Goal: Information Seeking & Learning: Find specific fact

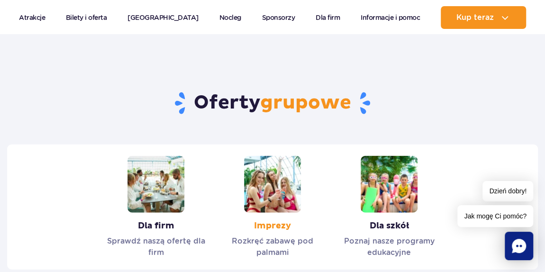
scroll to position [2885, 0]
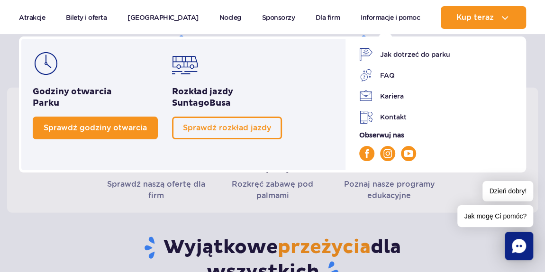
click at [122, 120] on link "Sprawdź godziny otwarcia" at bounding box center [95, 128] width 125 height 23
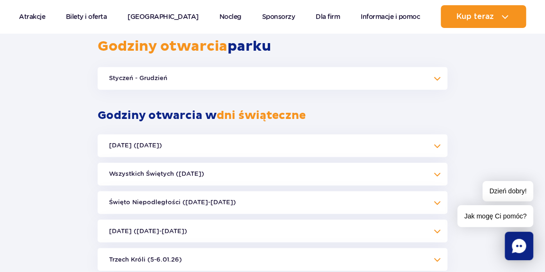
scroll to position [661, 0]
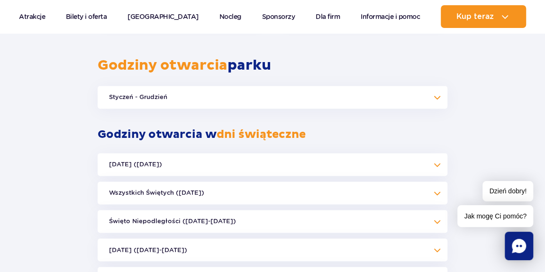
click at [166, 86] on button "Styczeń - Grudzień" at bounding box center [273, 97] width 350 height 23
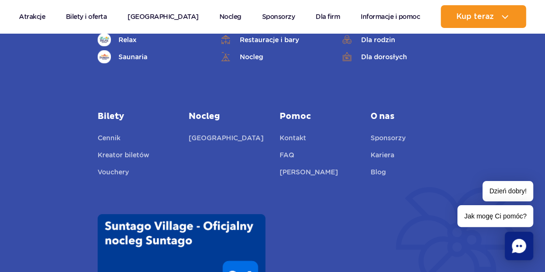
scroll to position [3626, 0]
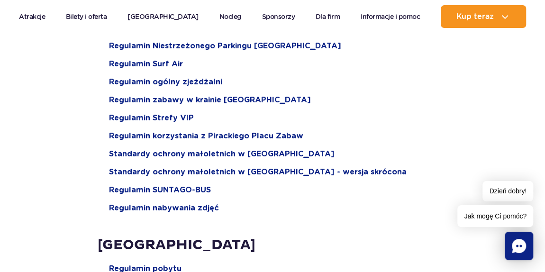
scroll to position [1119, 0]
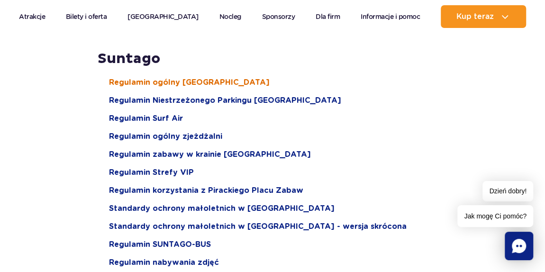
click at [174, 77] on span "Regulamin ogólny Suntago Water Park" at bounding box center [189, 82] width 161 height 10
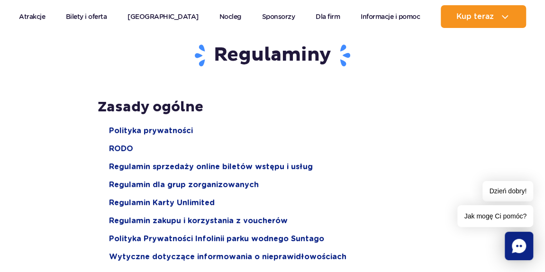
scroll to position [172, 0]
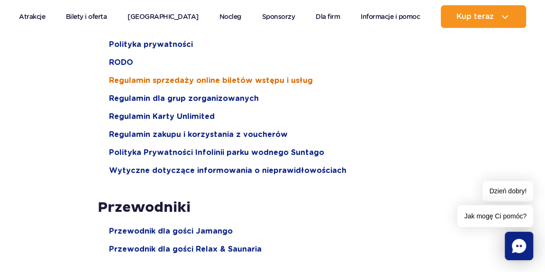
click at [207, 82] on span "Regulamin sprzedaży online biletów wstępu i usług" at bounding box center [211, 80] width 204 height 10
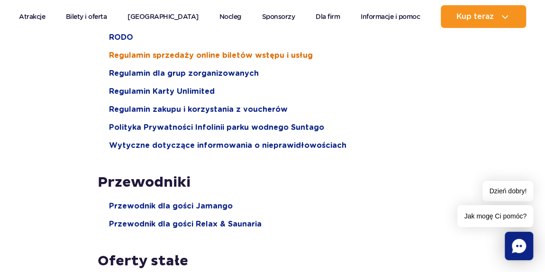
scroll to position [0, 0]
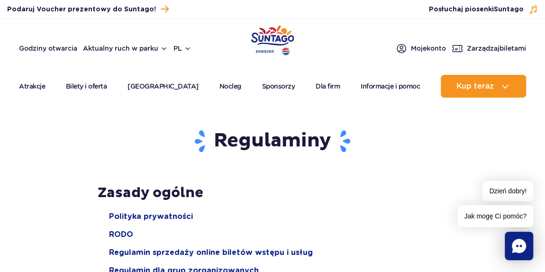
click at [270, 33] on img "Park of Poland" at bounding box center [272, 40] width 43 height 30
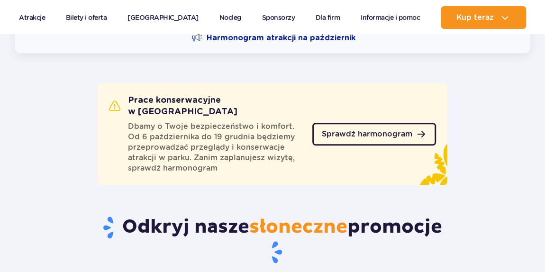
scroll to position [344, 0]
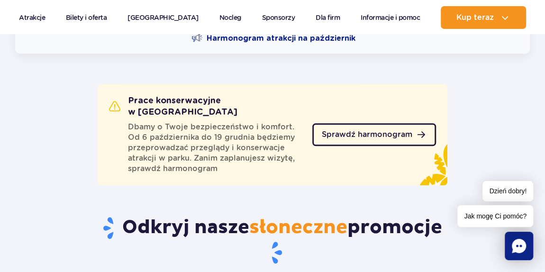
click at [364, 131] on span "Sprawdź harmonogram" at bounding box center [367, 135] width 90 height 8
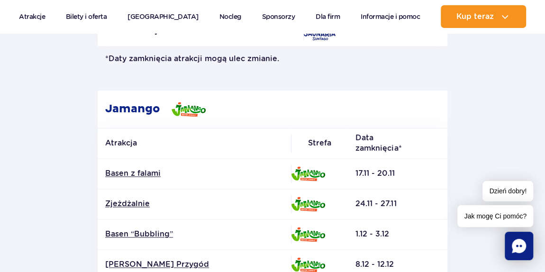
scroll to position [646, 0]
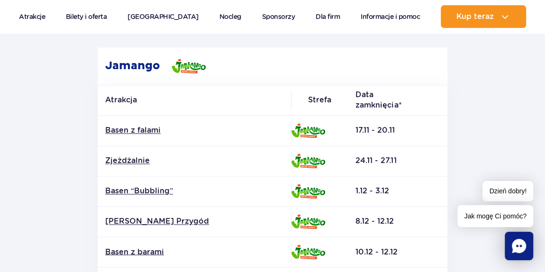
drag, startPoint x: 330, startPoint y: 143, endPoint x: 391, endPoint y: 242, distance: 116.6
click at [391, 242] on tbody "Basen z falami 17.11 - 20.11 Zjeżdżalnie" at bounding box center [273, 251] width 350 height 273
click at [397, 236] on td "10.12 - 12.12" at bounding box center [397, 251] width 99 height 30
drag, startPoint x: 403, startPoint y: 246, endPoint x: 334, endPoint y: 108, distance: 154.2
click at [334, 108] on table "Atrakcja Strefa Data zamknięcia* Basen z falami" at bounding box center [273, 237] width 350 height 304
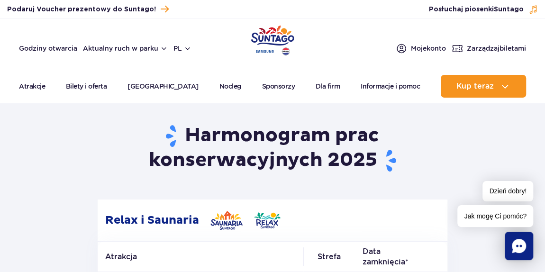
scroll to position [0, 0]
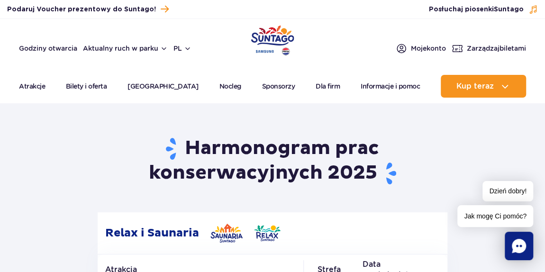
click at [259, 37] on img "Park of Poland" at bounding box center [272, 40] width 43 height 30
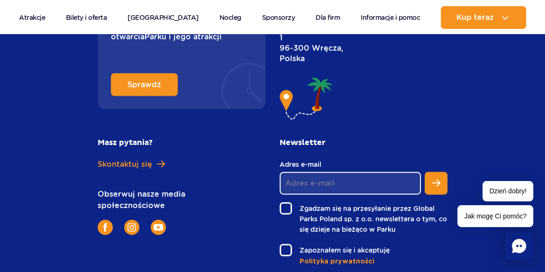
scroll to position [4599, 0]
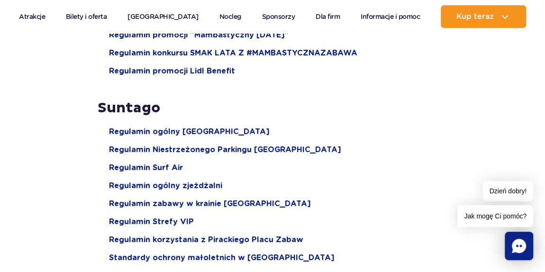
scroll to position [1119, 0]
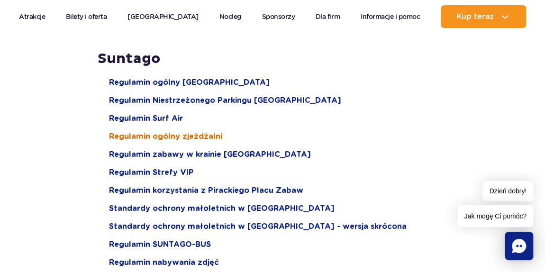
click at [176, 131] on span "Regulamin ogólny zjeżdżalni" at bounding box center [165, 136] width 113 height 10
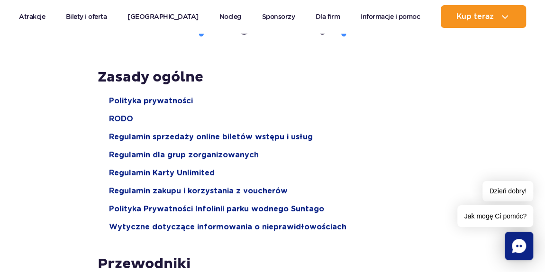
scroll to position [129, 0]
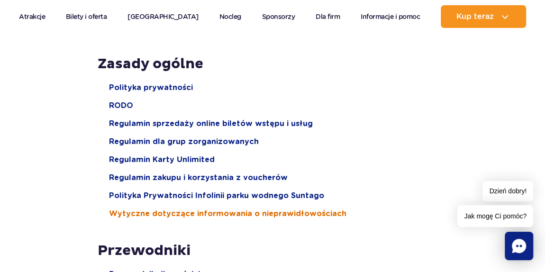
click at [125, 210] on span "Wytyczne dotyczące informowania o nieprawidłowościach" at bounding box center [227, 213] width 237 height 10
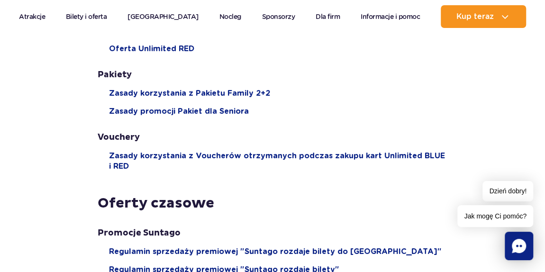
scroll to position [603, 0]
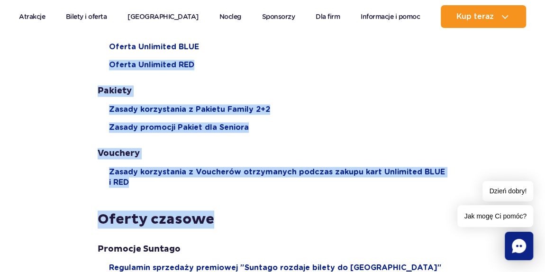
drag, startPoint x: 55, startPoint y: 66, endPoint x: 248, endPoint y: 217, distance: 244.3
click at [248, 217] on section "Regulaminy Zasady ogólne Polityka prywatności [GEOGRAPHIC_DATA] Regulamin sprze…" at bounding box center [272, 274] width 545 height 1541
click at [259, 220] on h2 "Oferty czasowe" at bounding box center [273, 219] width 350 height 18
drag, startPoint x: 191, startPoint y: 163, endPoint x: 58, endPoint y: 52, distance: 173.8
click at [58, 52] on section "Regulaminy Zasady ogólne Polityka prywatności [GEOGRAPHIC_DATA] Regulamin sprze…" at bounding box center [272, 274] width 545 height 1541
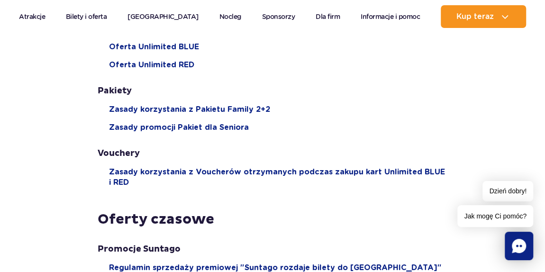
click at [58, 52] on section "Regulaminy Zasady ogólne Polityka prywatności [GEOGRAPHIC_DATA] Regulamin sprze…" at bounding box center [272, 274] width 545 height 1541
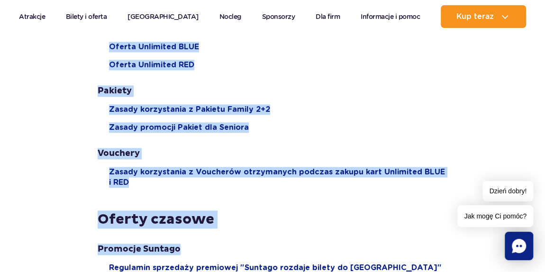
drag, startPoint x: 81, startPoint y: 69, endPoint x: 278, endPoint y: 232, distance: 255.7
click at [278, 236] on section "Regulaminy Zasady ogólne Polityka prywatności [GEOGRAPHIC_DATA] Regulamin sprze…" at bounding box center [272, 274] width 545 height 1541
drag, startPoint x: 309, startPoint y: 238, endPoint x: 66, endPoint y: 45, distance: 310.5
click at [66, 45] on section "Regulaminy Zasady ogólne Polityka prywatności [GEOGRAPHIC_DATA] Regulamin sprze…" at bounding box center [272, 274] width 545 height 1541
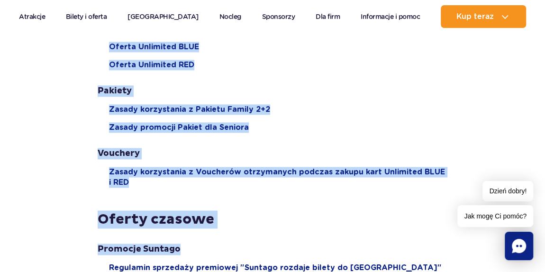
click at [49, 93] on section "Regulaminy Zasady ogólne Polityka prywatności [GEOGRAPHIC_DATA] Regulamin sprze…" at bounding box center [272, 274] width 545 height 1541
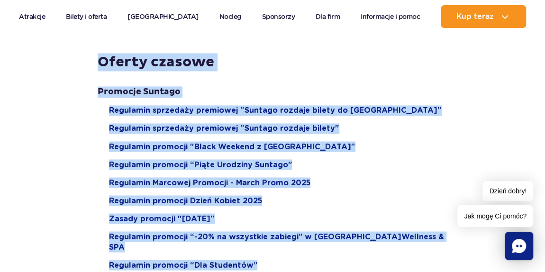
drag, startPoint x: 84, startPoint y: 85, endPoint x: 340, endPoint y: 284, distance: 324.2
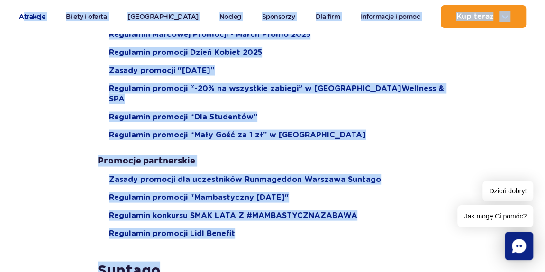
drag, startPoint x: 322, startPoint y: 244, endPoint x: 24, endPoint y: 20, distance: 372.6
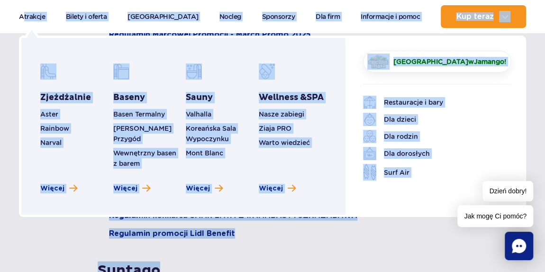
click at [37, 102] on div "Zjeżdżalnie Aster Rainbow [GEOGRAPHIC_DATA] Więcej Baseny Basen Termalny [PERSO…" at bounding box center [183, 126] width 329 height 181
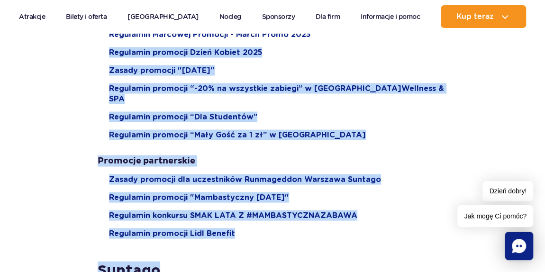
drag, startPoint x: 60, startPoint y: 45, endPoint x: 298, endPoint y: 259, distance: 319.7
drag, startPoint x: 44, startPoint y: 88, endPoint x: 53, endPoint y: 54, distance: 35.3
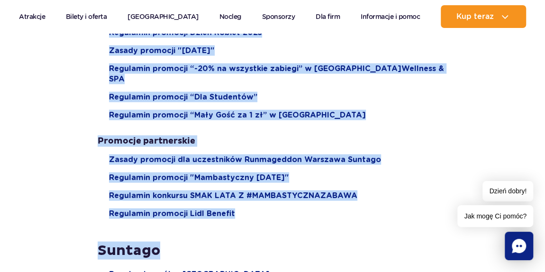
drag, startPoint x: 64, startPoint y: 52, endPoint x: 227, endPoint y: 222, distance: 235.6
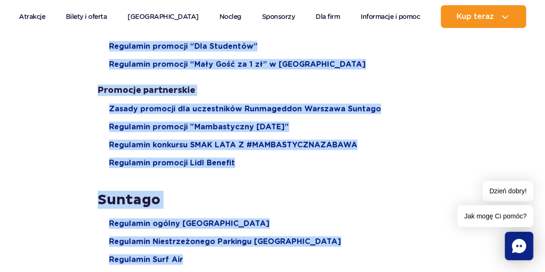
drag, startPoint x: 125, startPoint y: 112, endPoint x: 293, endPoint y: 280, distance: 237.5
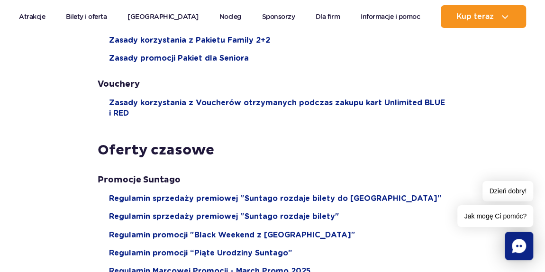
scroll to position [0, 0]
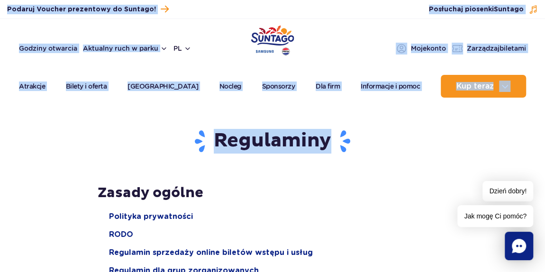
drag, startPoint x: 367, startPoint y: 147, endPoint x: 0, endPoint y: 12, distance: 391.2
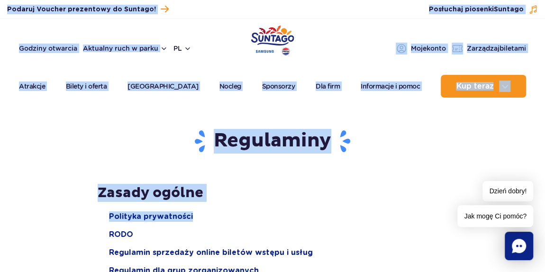
drag, startPoint x: 0, startPoint y: 9, endPoint x: 397, endPoint y: 217, distance: 448.4
click at [320, 44] on div "Godziny otwarcia Aktualny ruch w parku pl PL EN UA Moje konto Zarządzaj biletami" at bounding box center [272, 48] width 507 height 14
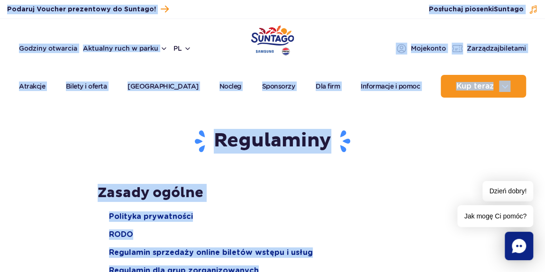
drag, startPoint x: 0, startPoint y: 9, endPoint x: 365, endPoint y: 285, distance: 457.3
click at [370, 215] on li "Polityka prywatności" at bounding box center [278, 216] width 338 height 10
click at [417, 219] on li "Polityka prywatności" at bounding box center [278, 216] width 338 height 10
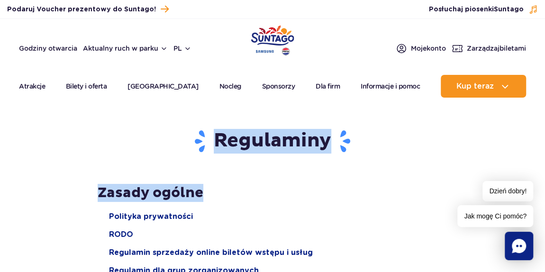
drag, startPoint x: 423, startPoint y: 204, endPoint x: 0, endPoint y: -6, distance: 471.8
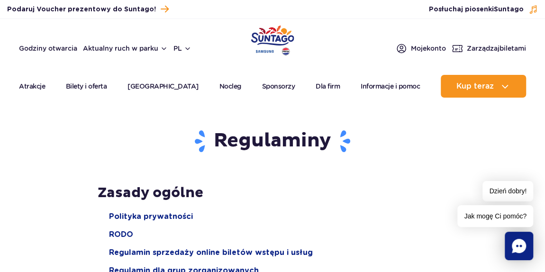
click at [96, 139] on div "Regulaminy" at bounding box center [272, 145] width 364 height 78
